Goal: Task Accomplishment & Management: Manage account settings

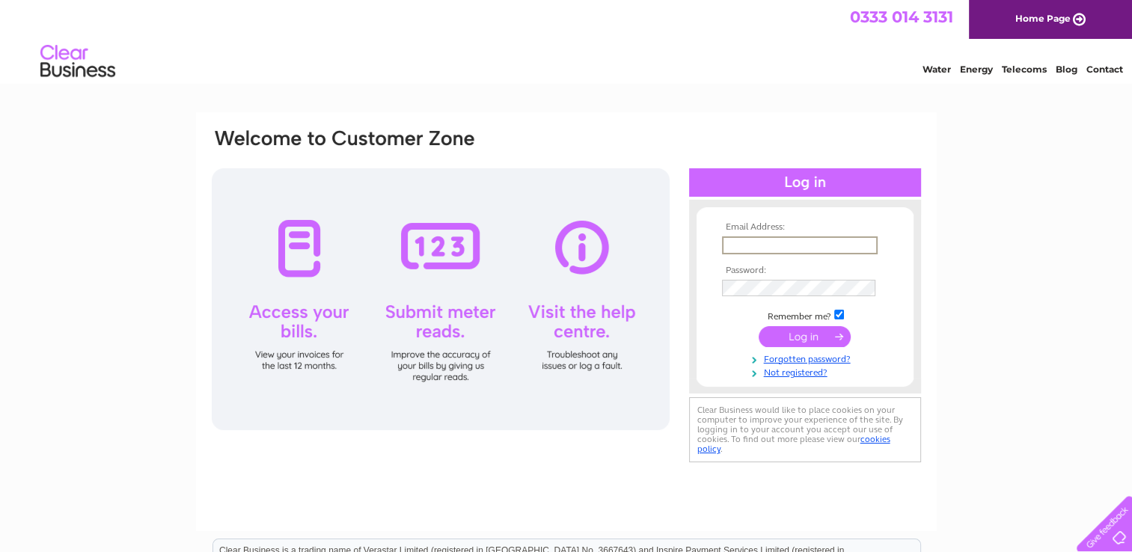
click at [733, 240] on input "text" at bounding box center [800, 245] width 156 height 18
type input "anthony21.nicholson@virginmedia.com"
click at [759, 326] on input "submit" at bounding box center [805, 336] width 92 height 21
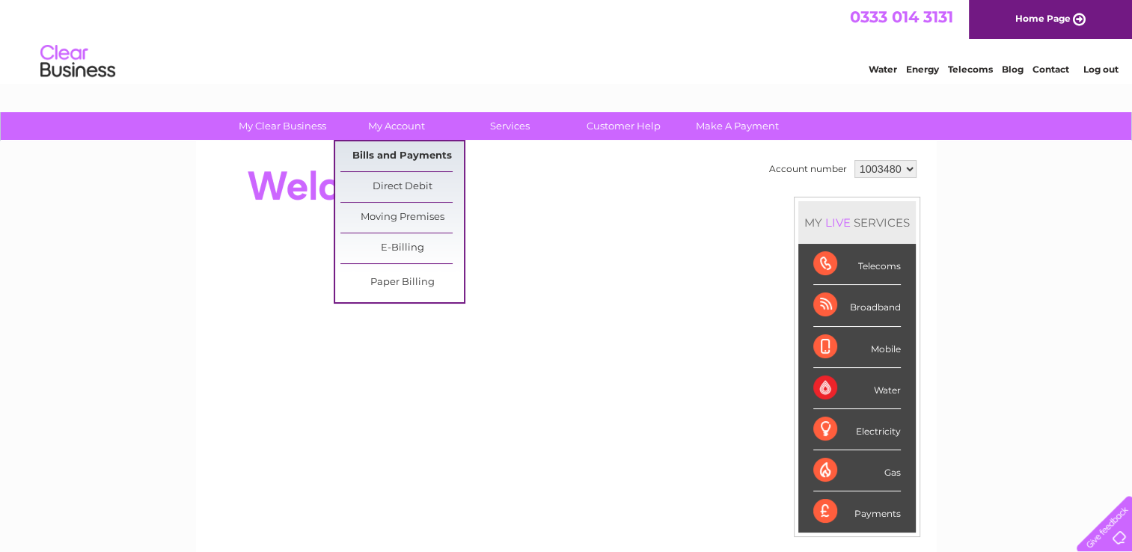
click at [408, 156] on link "Bills and Payments" at bounding box center [402, 156] width 123 height 30
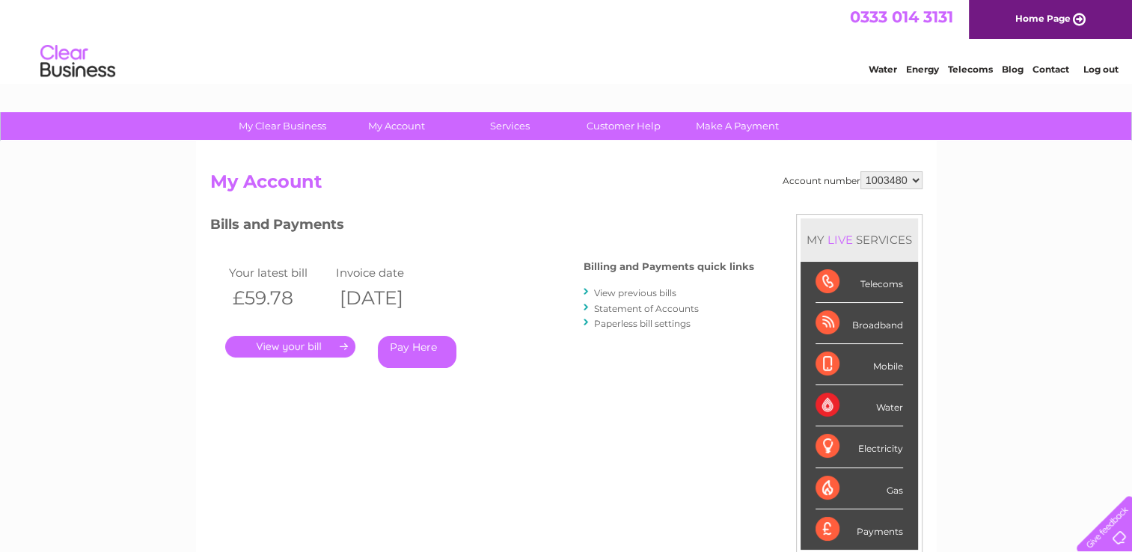
click at [617, 293] on link "View previous bills" at bounding box center [635, 292] width 82 height 11
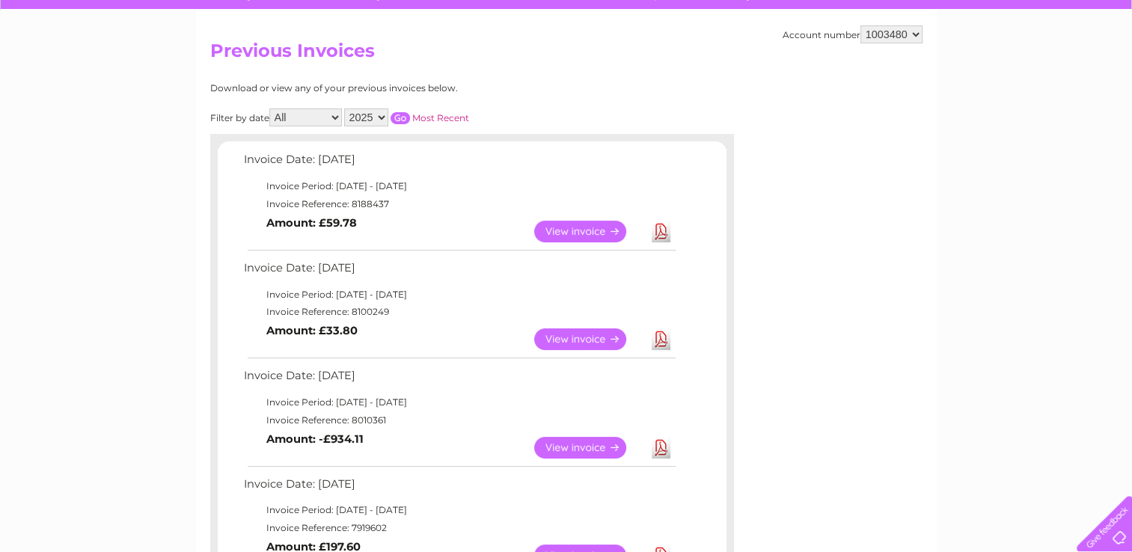
scroll to position [150, 0]
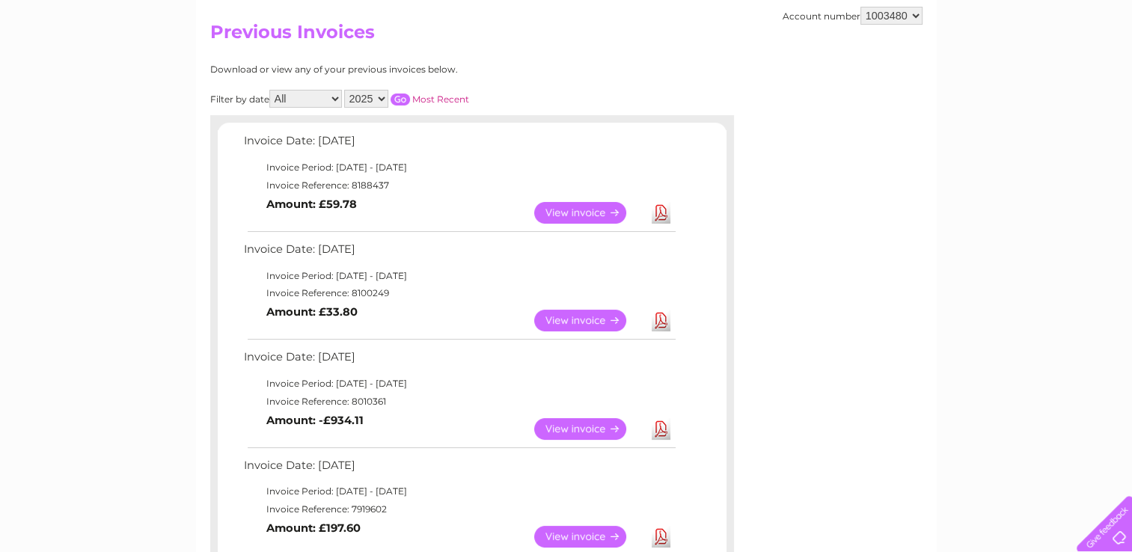
click at [590, 322] on link "View" at bounding box center [589, 321] width 110 height 22
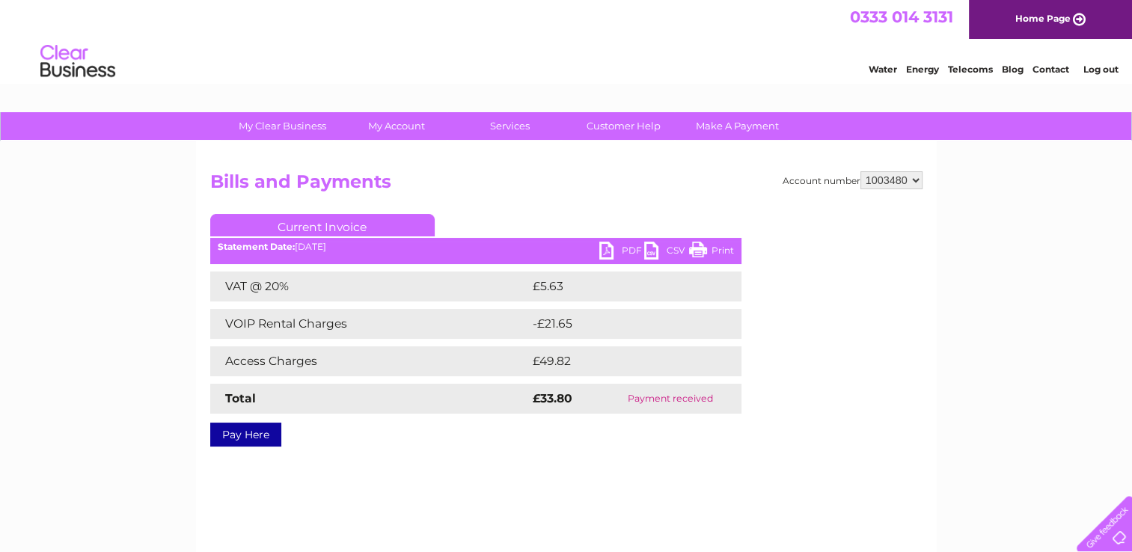
click at [618, 249] on link "PDF" at bounding box center [621, 253] width 45 height 22
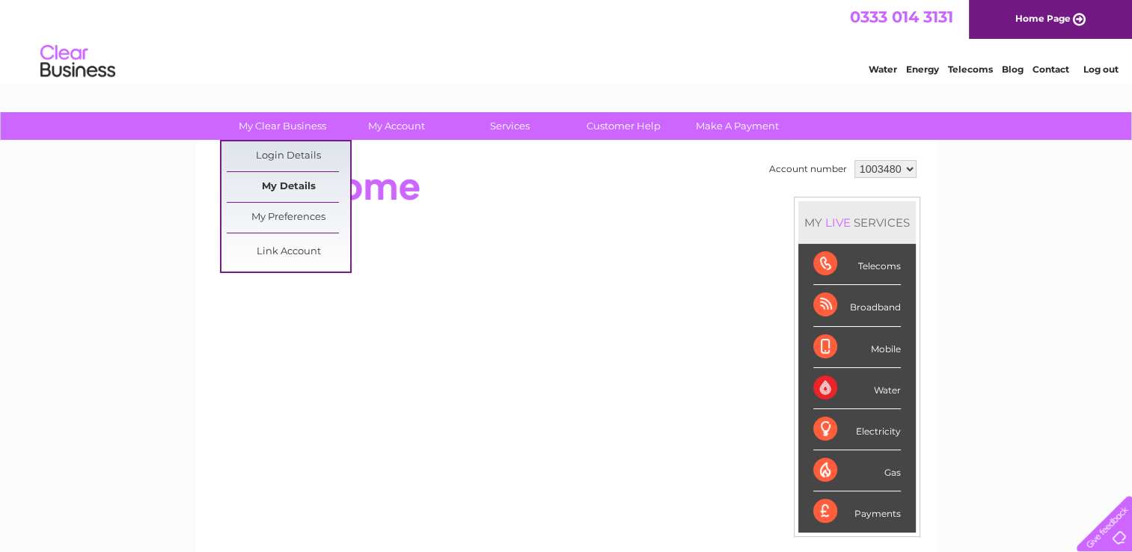
click at [305, 185] on link "My Details" at bounding box center [288, 187] width 123 height 30
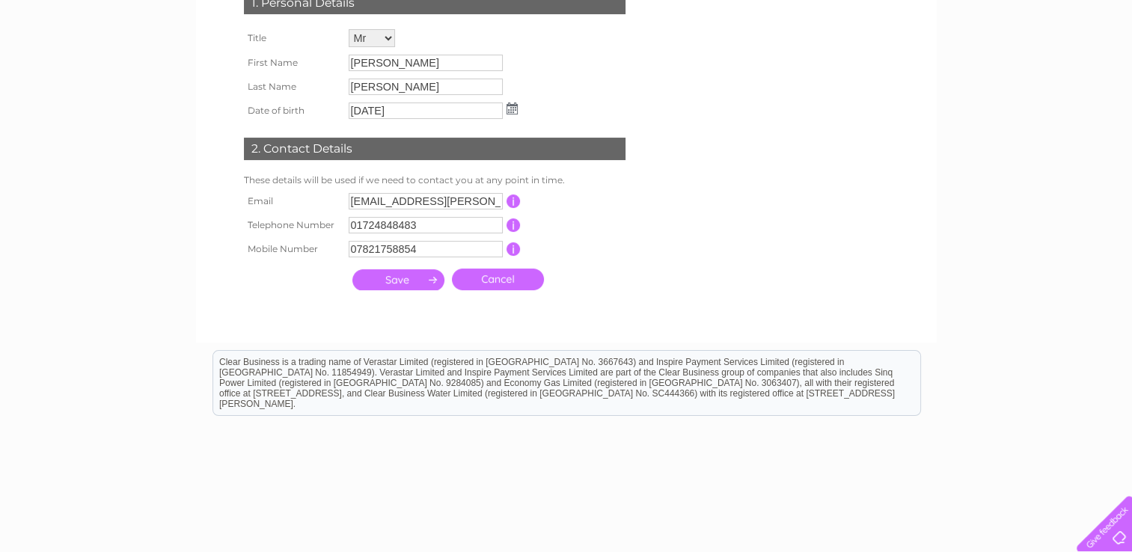
scroll to position [86, 0]
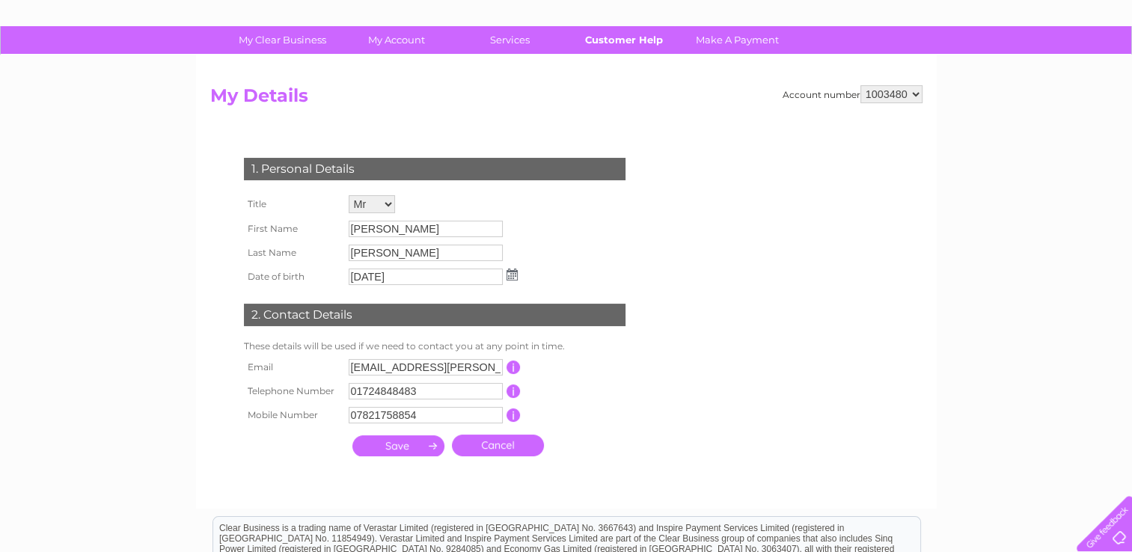
click at [632, 38] on link "Customer Help" at bounding box center [623, 40] width 123 height 28
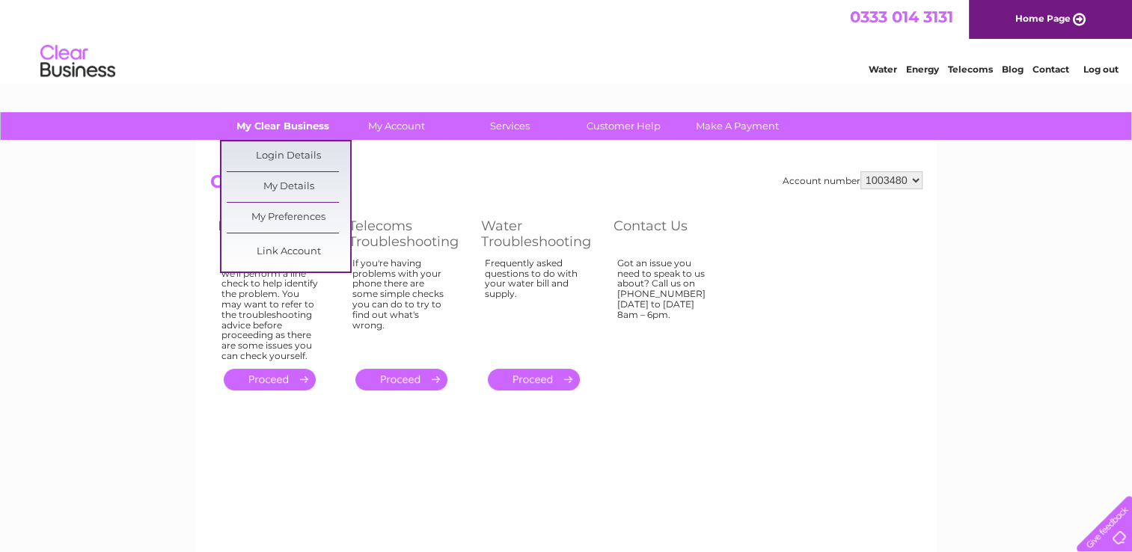
click at [282, 125] on link "My Clear Business" at bounding box center [282, 126] width 123 height 28
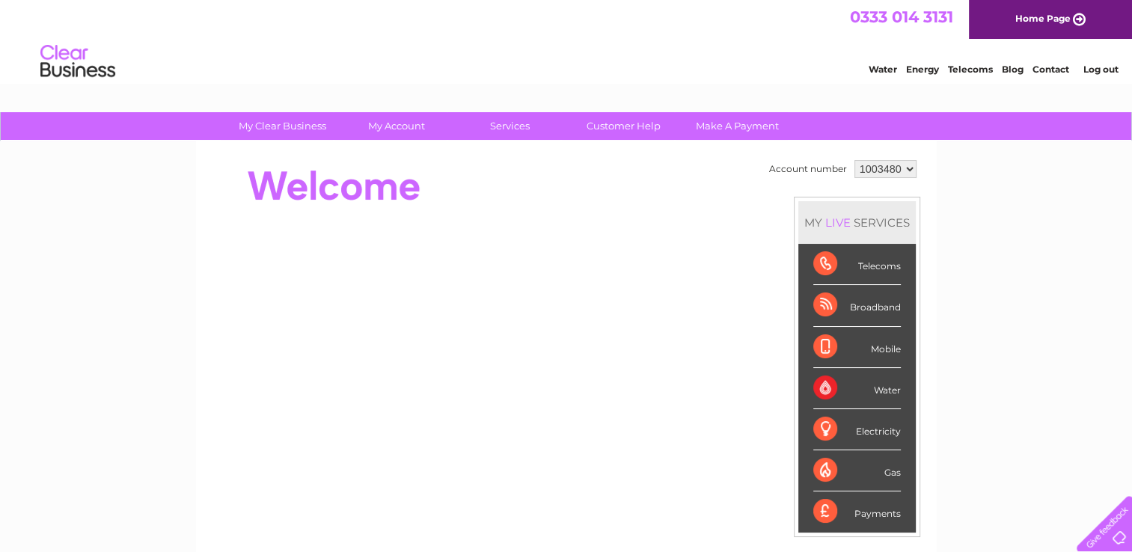
click at [1093, 67] on link "Log out" at bounding box center [1100, 69] width 35 height 11
